Goal: Task Accomplishment & Management: Manage account settings

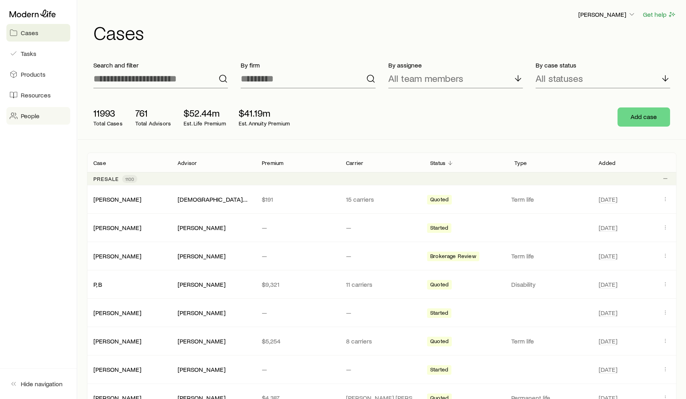
click at [32, 116] on span "People" at bounding box center [30, 116] width 19 height 8
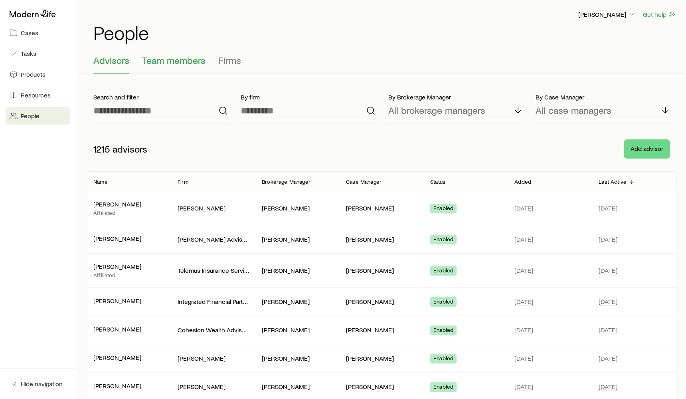
click at [183, 62] on span "Team members" at bounding box center [173, 60] width 63 height 11
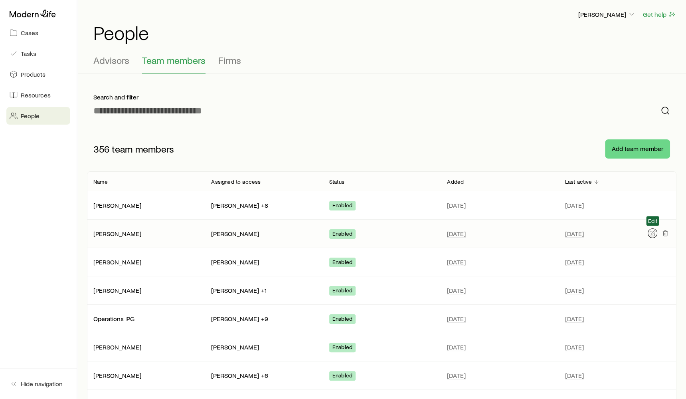
click at [652, 235] on icon "button" at bounding box center [652, 233] width 6 height 6
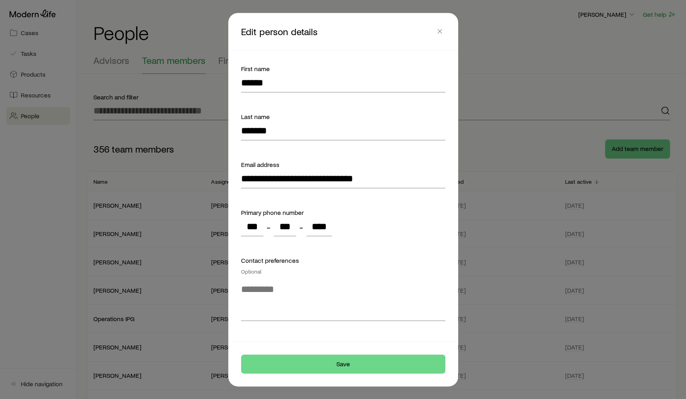
scroll to position [470, 0]
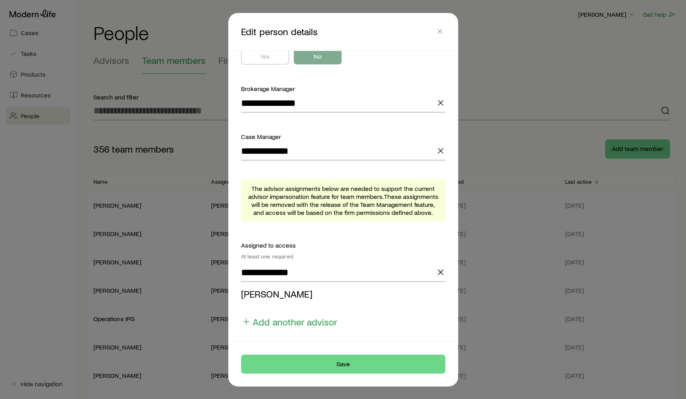
click at [302, 328] on div "**********" at bounding box center [342, 196] width 223 height 290
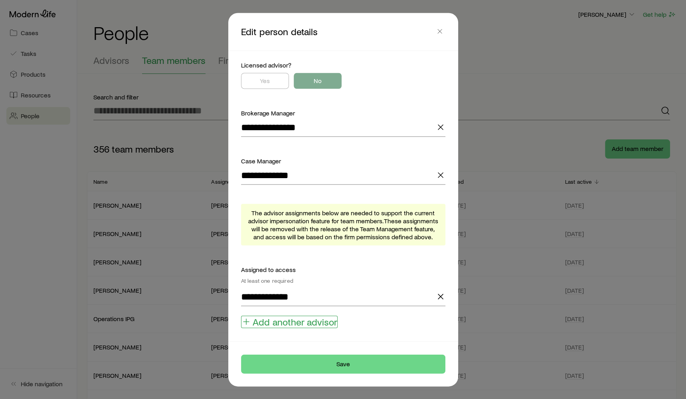
click at [302, 323] on button "Add another advisor" at bounding box center [289, 322] width 97 height 12
click at [302, 323] on input at bounding box center [343, 319] width 204 height 19
type input "********"
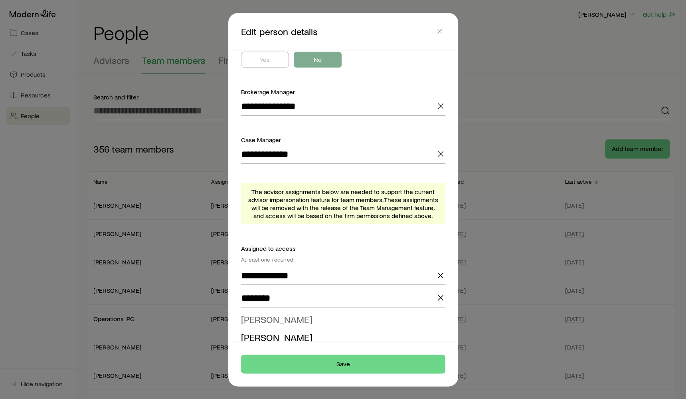
click at [297, 322] on span "[PERSON_NAME]" at bounding box center [276, 319] width 71 height 12
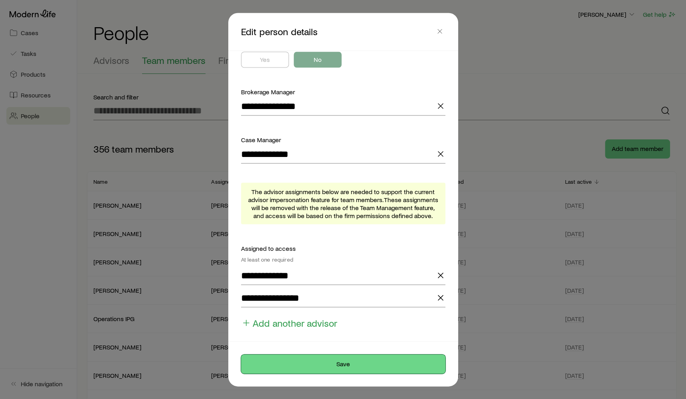
click at [324, 361] on button "Save" at bounding box center [343, 363] width 204 height 19
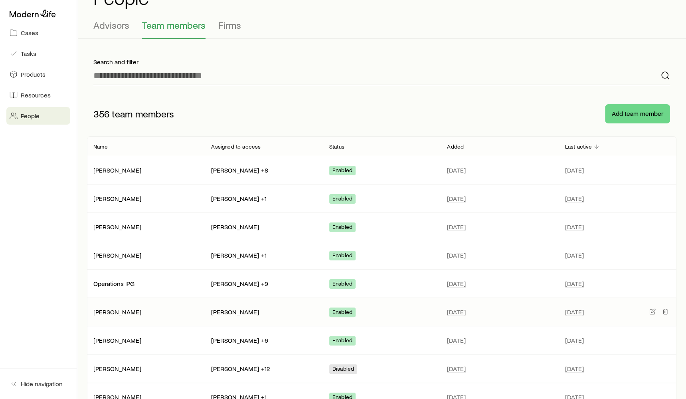
scroll to position [0, 0]
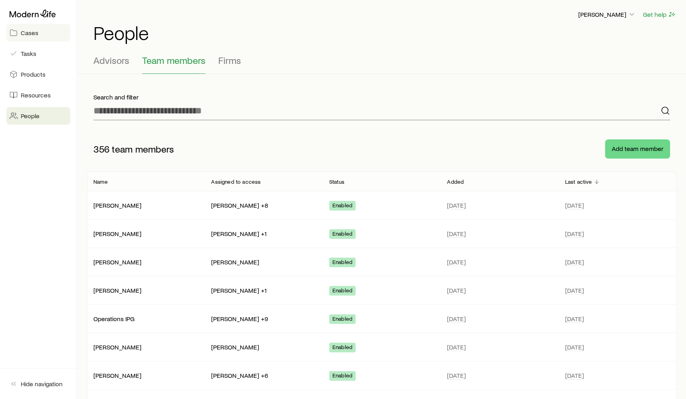
click at [32, 32] on span "Cases" at bounding box center [30, 33] width 18 height 8
